Goal: Navigation & Orientation: Find specific page/section

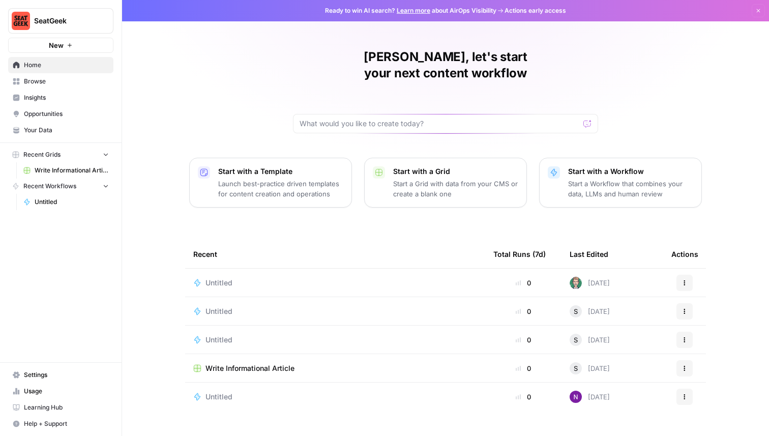
click at [177, 99] on div "[PERSON_NAME], let's start your next content workflow Start with a Template Lau…" at bounding box center [445, 218] width 647 height 436
click at [47, 79] on span "Browse" at bounding box center [66, 81] width 85 height 9
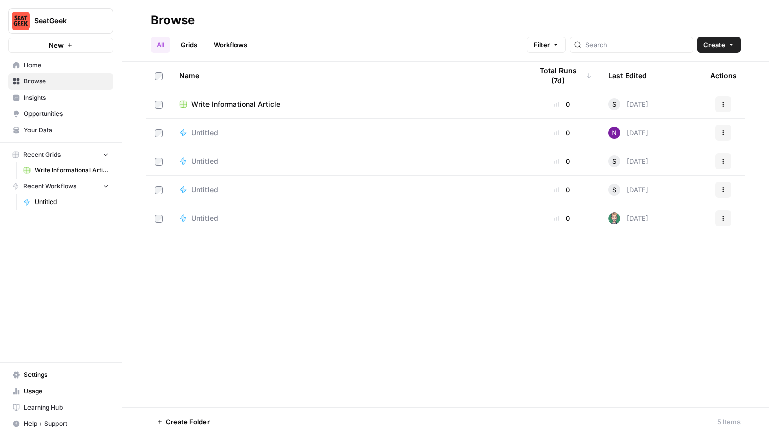
click at [40, 98] on span "Insights" at bounding box center [66, 97] width 85 height 9
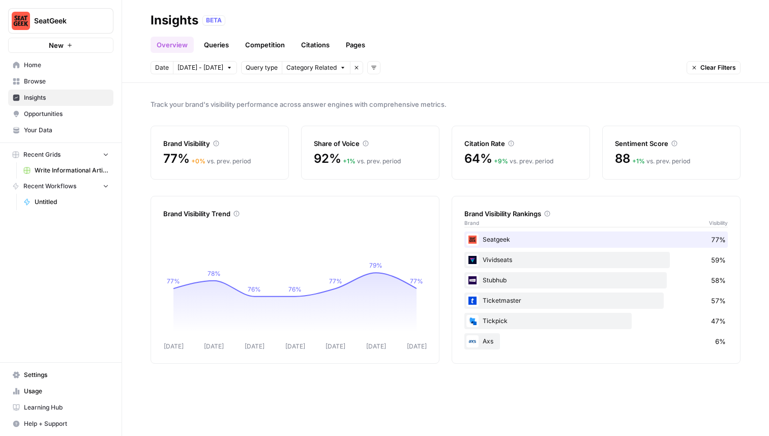
click at [48, 64] on span "Home" at bounding box center [66, 65] width 85 height 9
